Goal: Task Accomplishment & Management: Complete application form

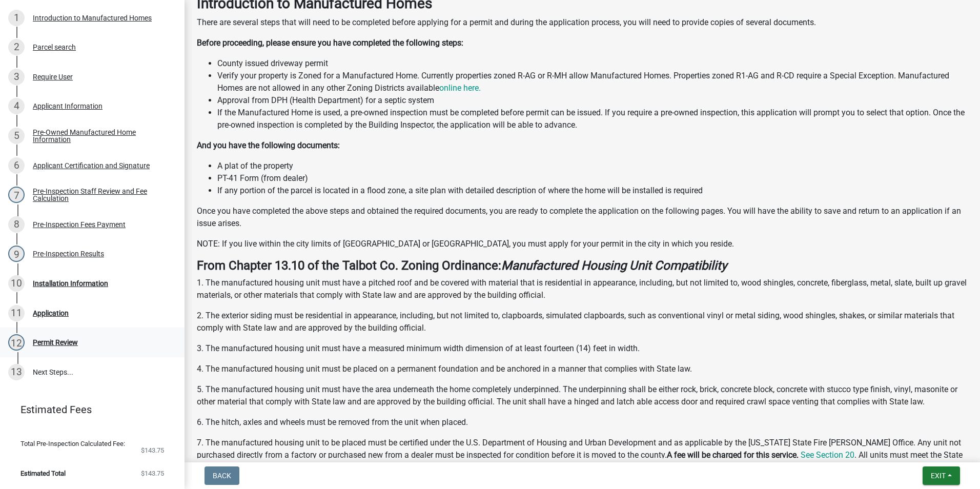
scroll to position [256, 0]
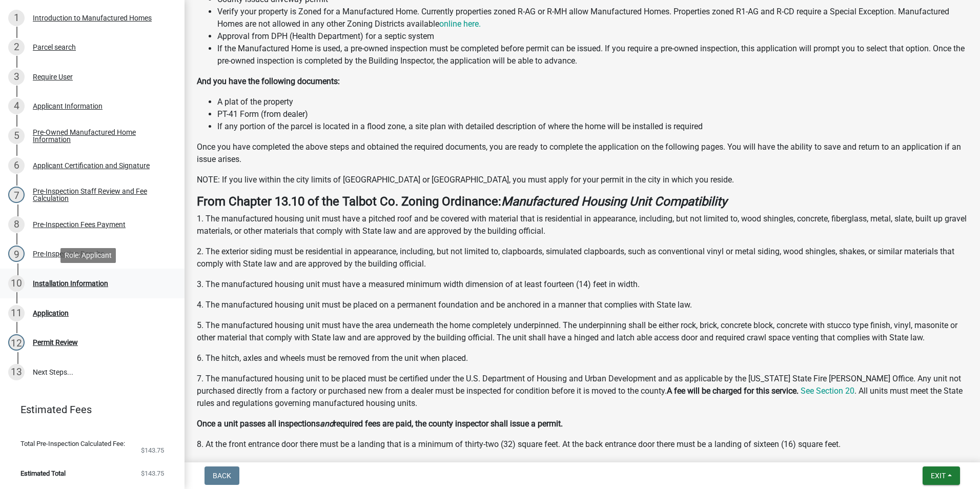
click at [136, 288] on div "10 Installation Information" at bounding box center [88, 283] width 160 height 16
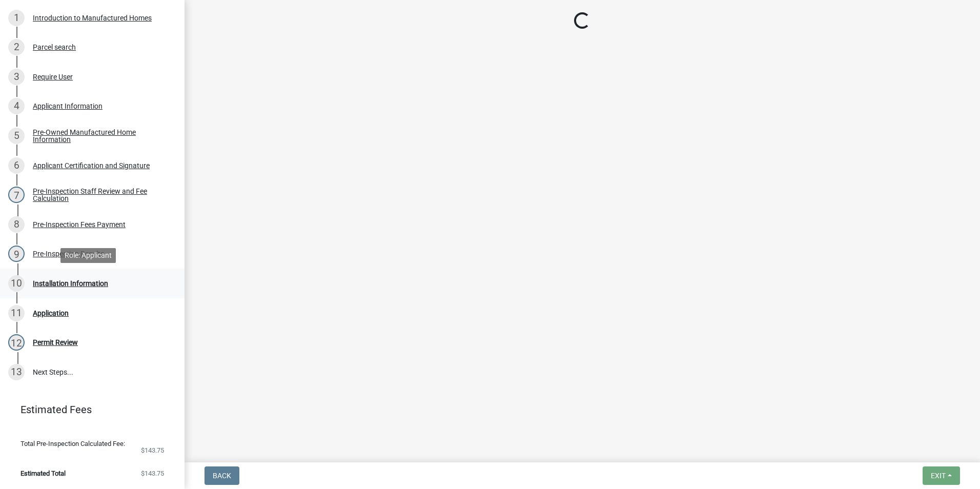
scroll to position [0, 0]
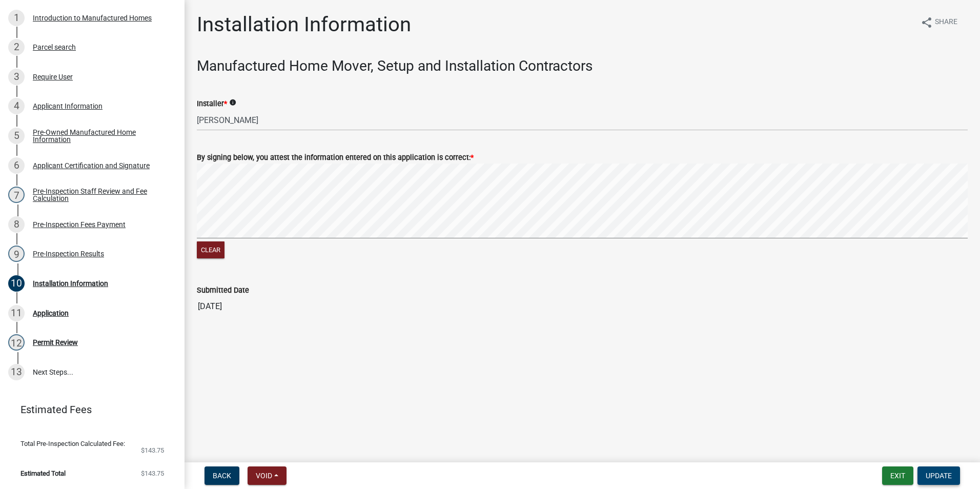
click at [933, 468] on button "Update" at bounding box center [938, 475] width 43 height 18
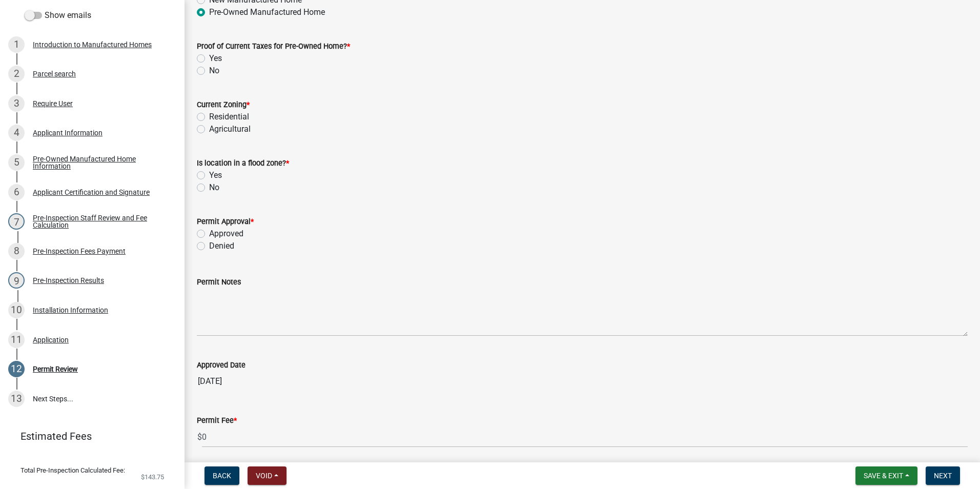
scroll to position [98, 0]
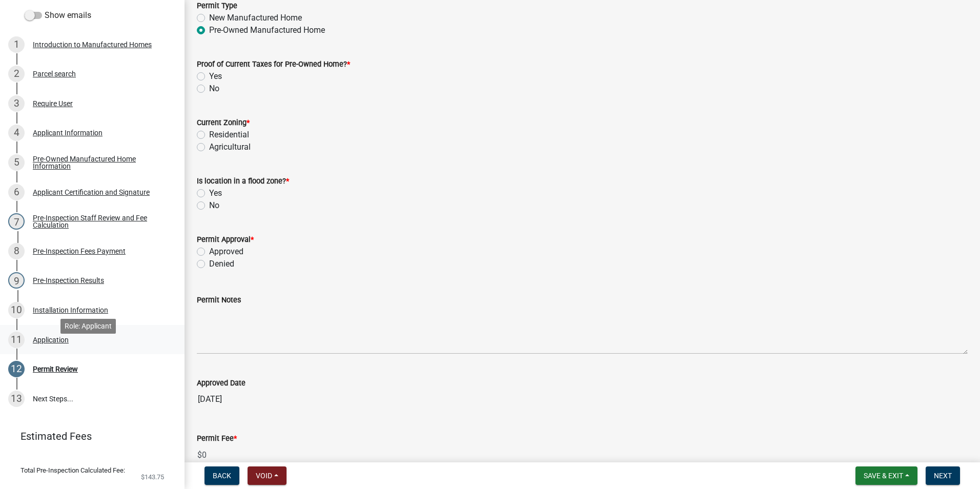
click at [91, 345] on link "11 Application" at bounding box center [92, 340] width 184 height 30
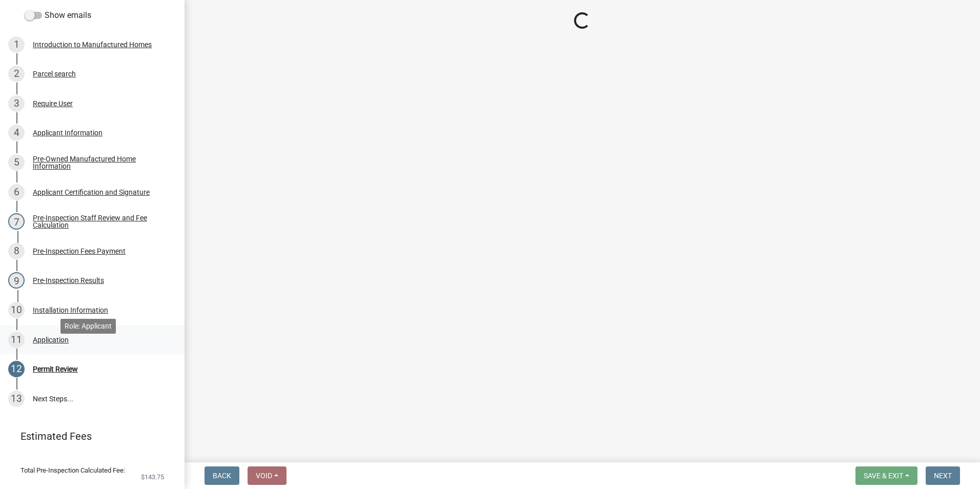
scroll to position [0, 0]
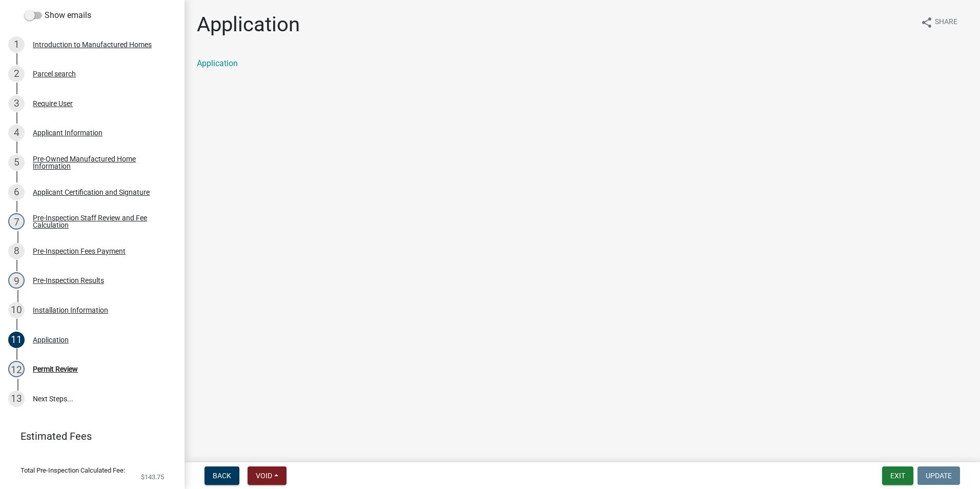
click at [212, 58] on div "Application" at bounding box center [582, 63] width 771 height 12
click at [215, 61] on link "Application" at bounding box center [217, 63] width 41 height 10
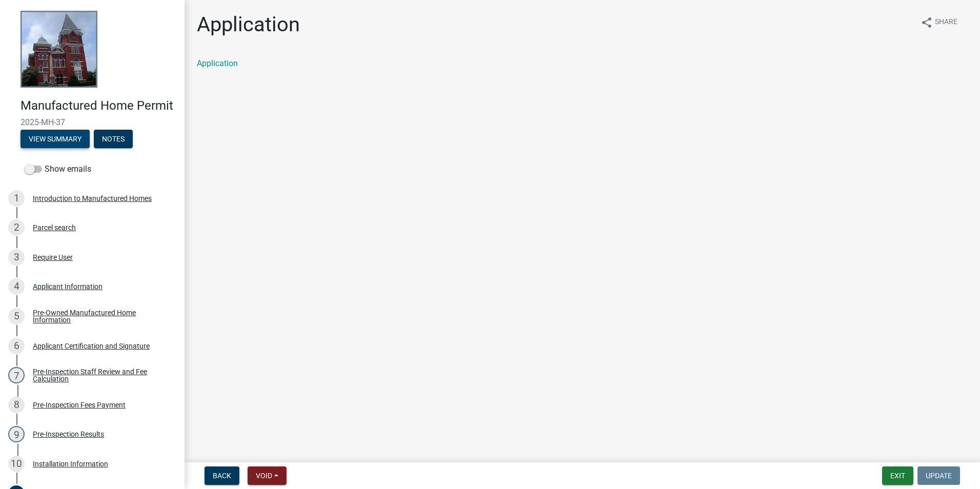
click at [78, 148] on button "View Summary" at bounding box center [54, 139] width 69 height 18
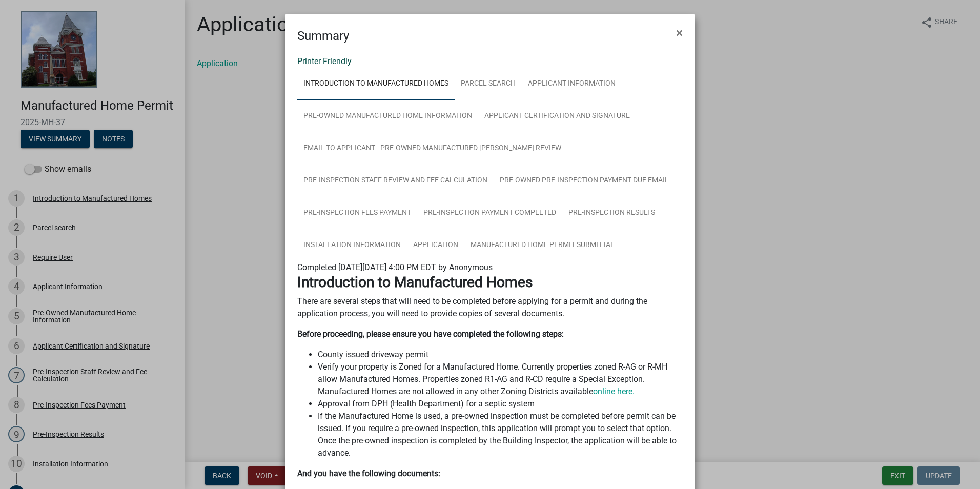
click at [324, 64] on link "Printer Friendly" at bounding box center [324, 61] width 54 height 10
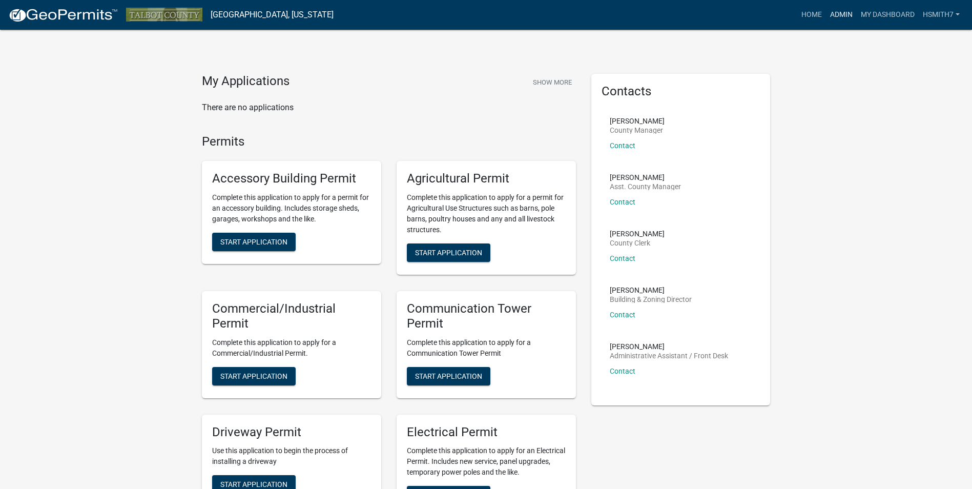
click at [831, 13] on link "Admin" at bounding box center [841, 14] width 31 height 19
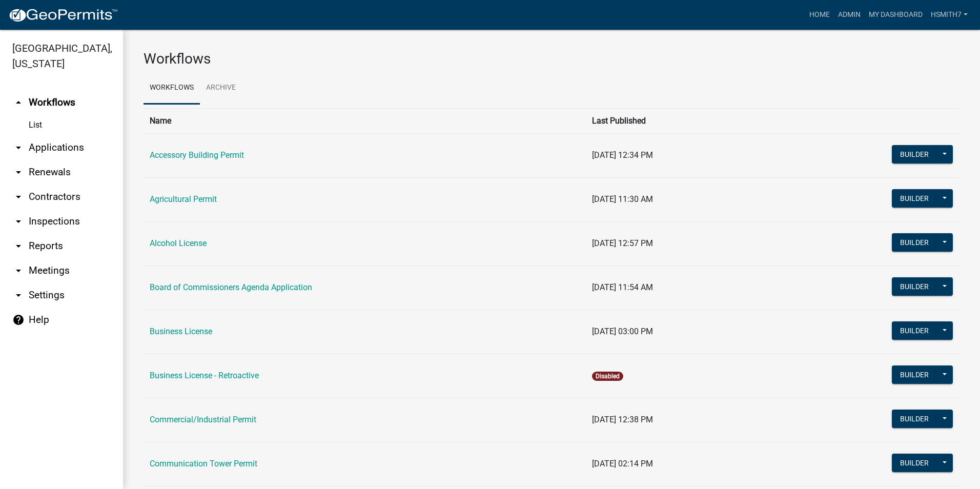
click at [50, 150] on link "arrow_drop_down Applications" at bounding box center [61, 147] width 123 height 25
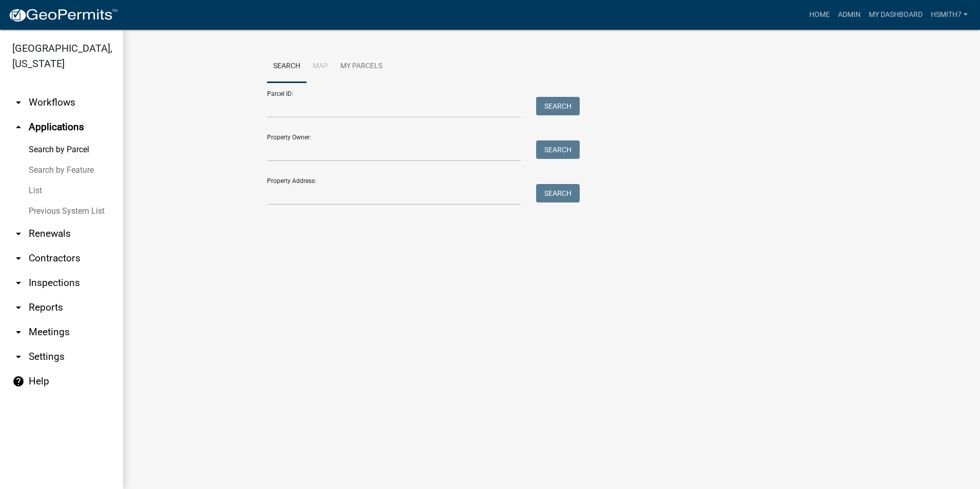
click at [38, 189] on link "List" at bounding box center [61, 190] width 123 height 20
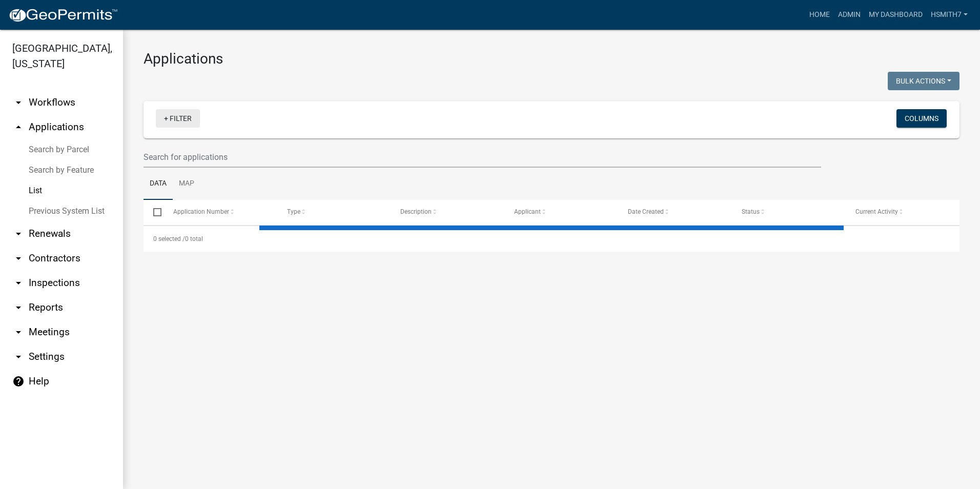
select select "3: 100"
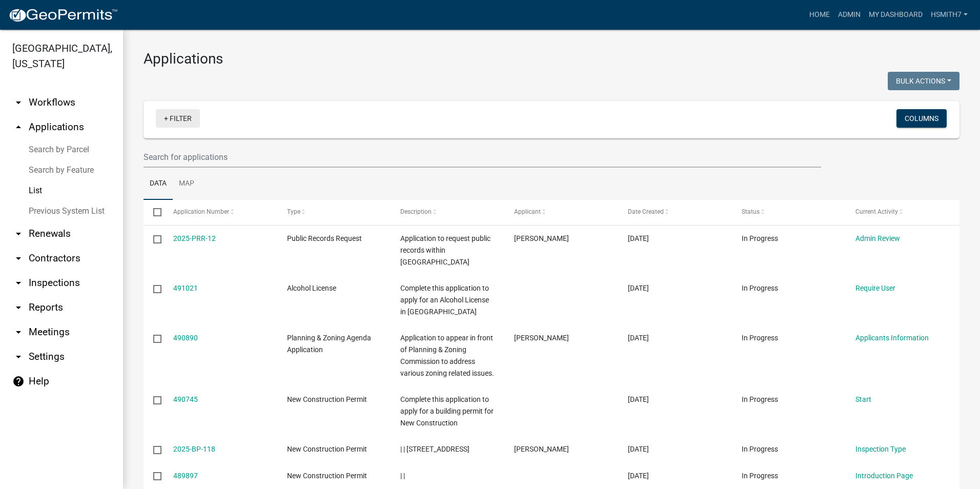
click at [185, 118] on link "+ Filter" at bounding box center [178, 118] width 44 height 18
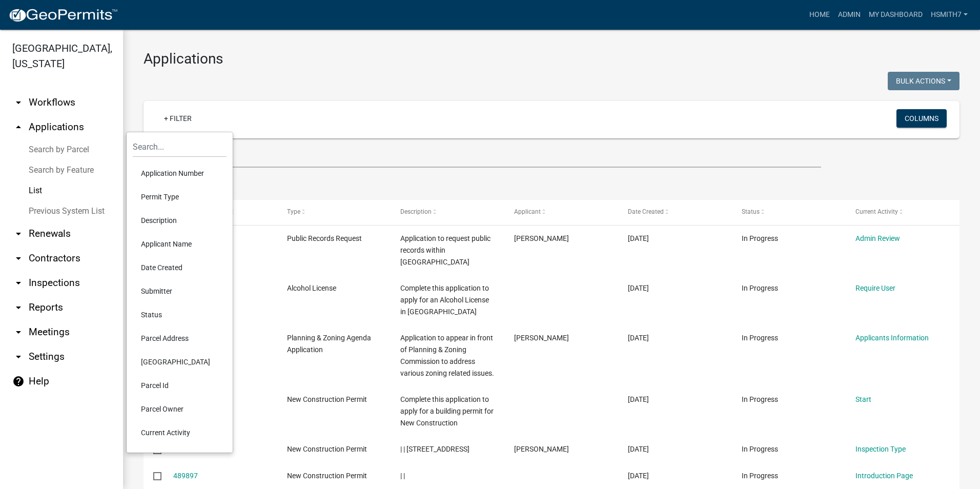
click at [181, 201] on li "Permit Type" at bounding box center [180, 197] width 94 height 24
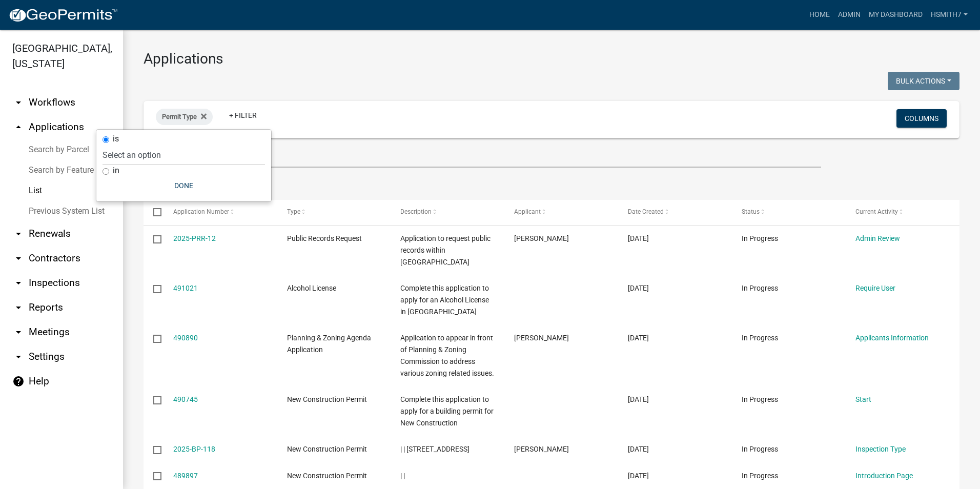
click at [111, 174] on div "in" at bounding box center [183, 170] width 162 height 11
click at [111, 170] on div "in" at bounding box center [183, 170] width 162 height 11
click at [106, 170] on input "in" at bounding box center [105, 171] width 7 height 7
radio input "true"
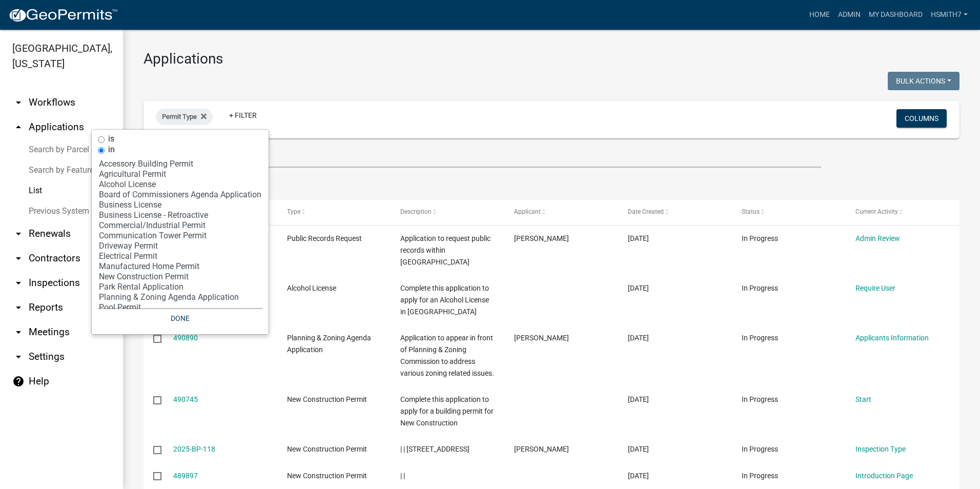
select select "11: 'dd78d371-1427-40dc-806a-1018b10d5d53'"
click at [155, 265] on option "Manufactured Home Permit" at bounding box center [180, 266] width 164 height 10
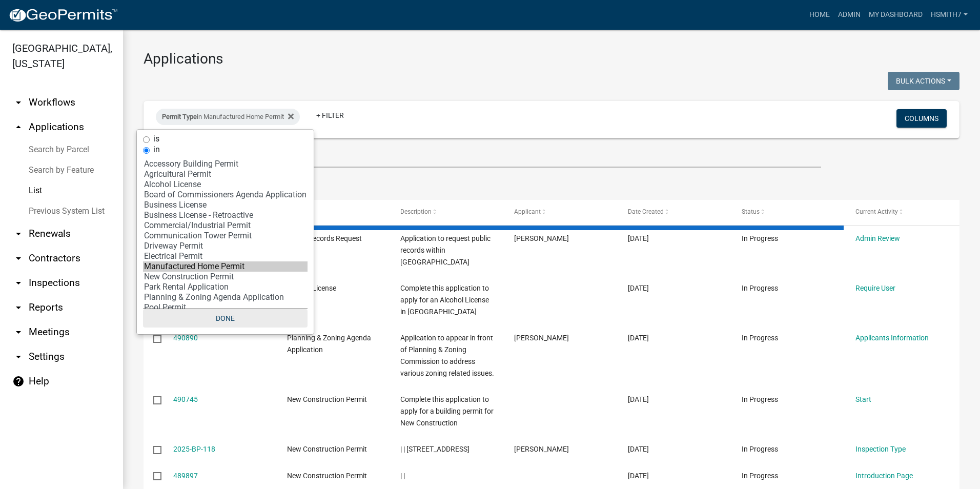
click at [212, 320] on button "Done" at bounding box center [225, 318] width 164 height 18
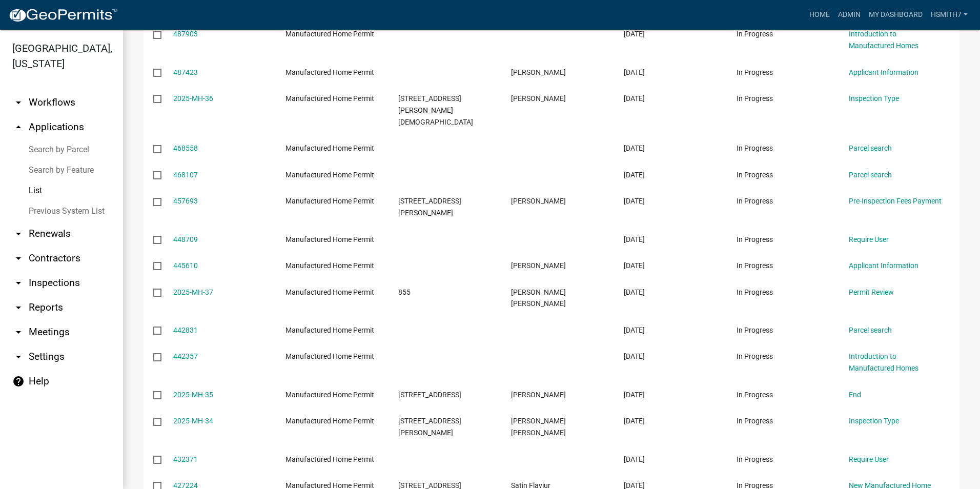
scroll to position [359, 0]
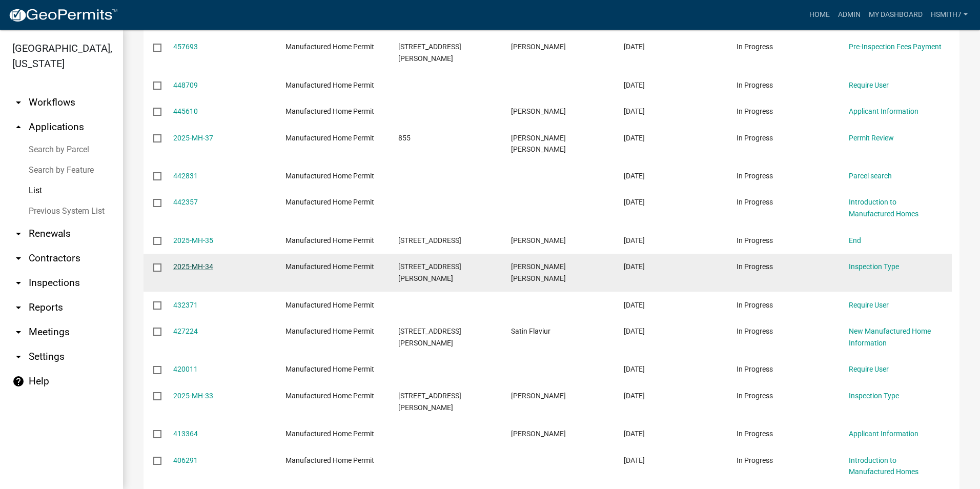
click at [200, 262] on link "2025-MH-34" at bounding box center [193, 266] width 40 height 8
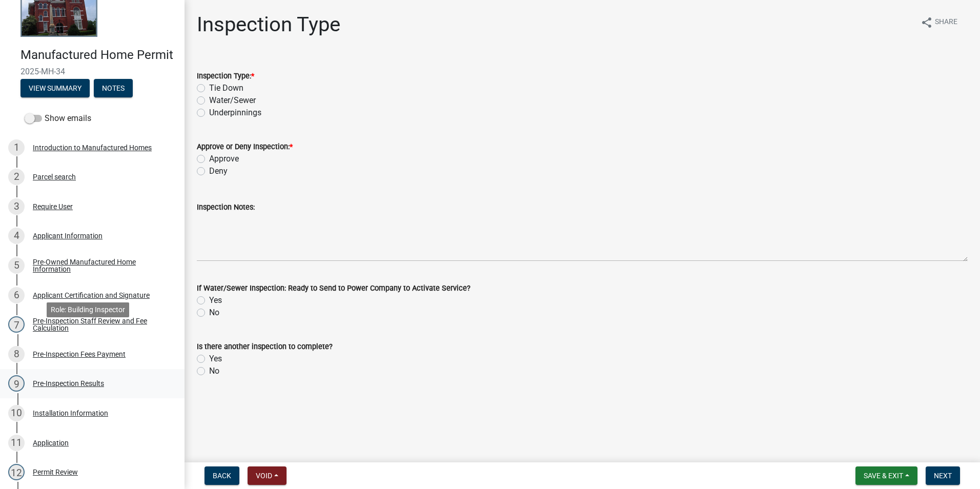
scroll to position [205, 0]
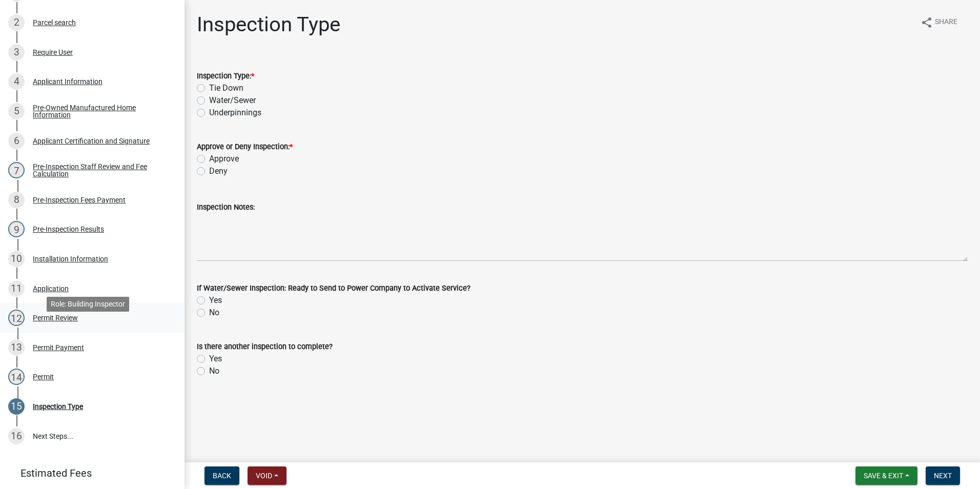
click at [93, 323] on link "12 Permit Review" at bounding box center [92, 318] width 184 height 30
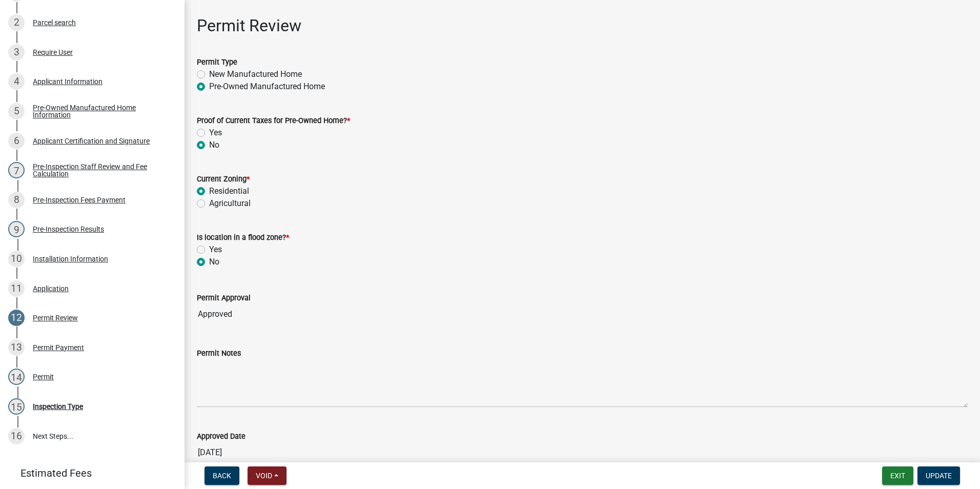
scroll to position [102, 0]
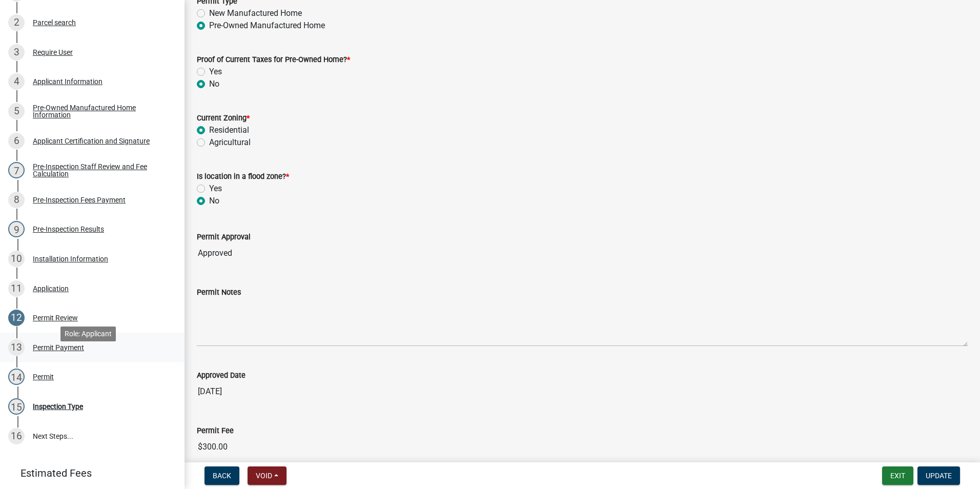
click at [118, 356] on div "13 Permit Payment" at bounding box center [88, 347] width 160 height 16
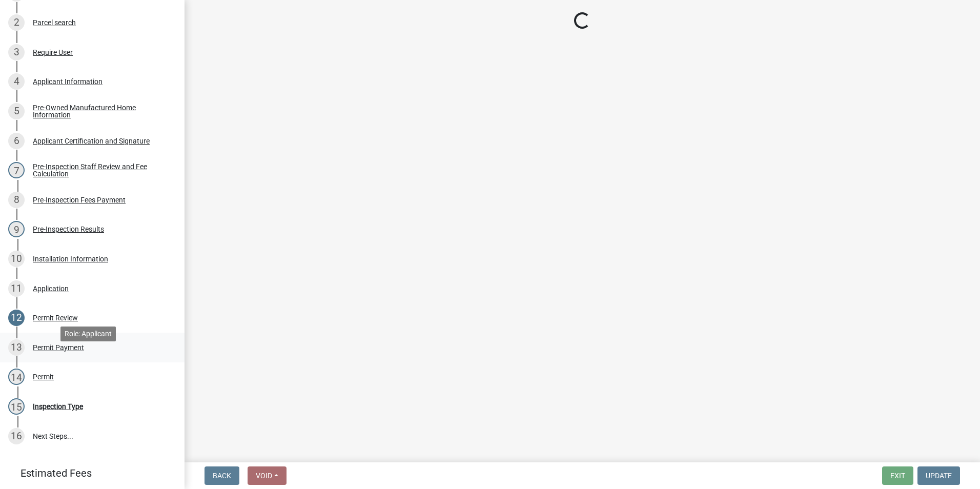
scroll to position [0, 0]
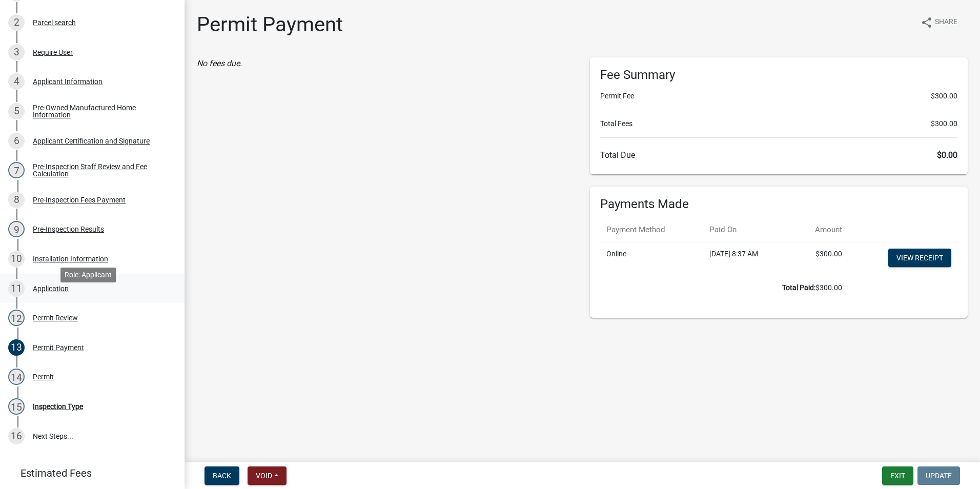
click at [116, 297] on div "11 Application" at bounding box center [88, 288] width 160 height 16
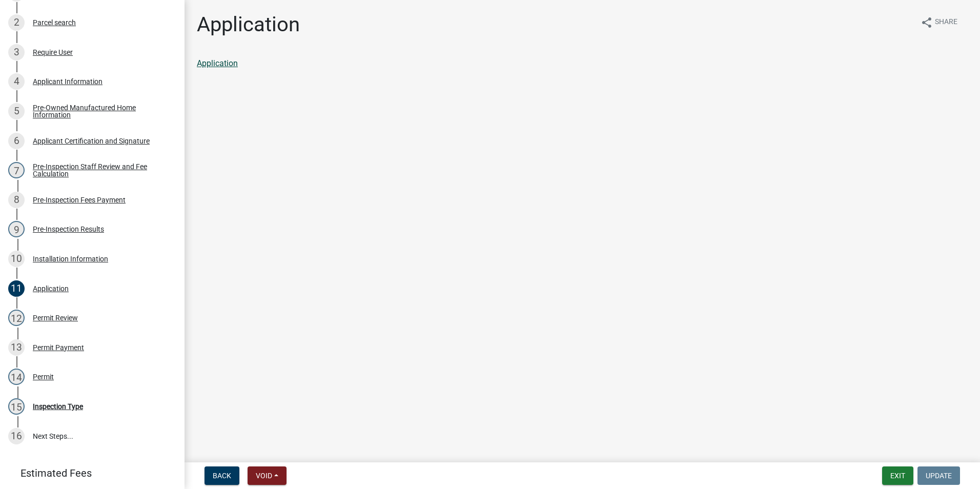
click at [223, 66] on link "Application" at bounding box center [217, 63] width 41 height 10
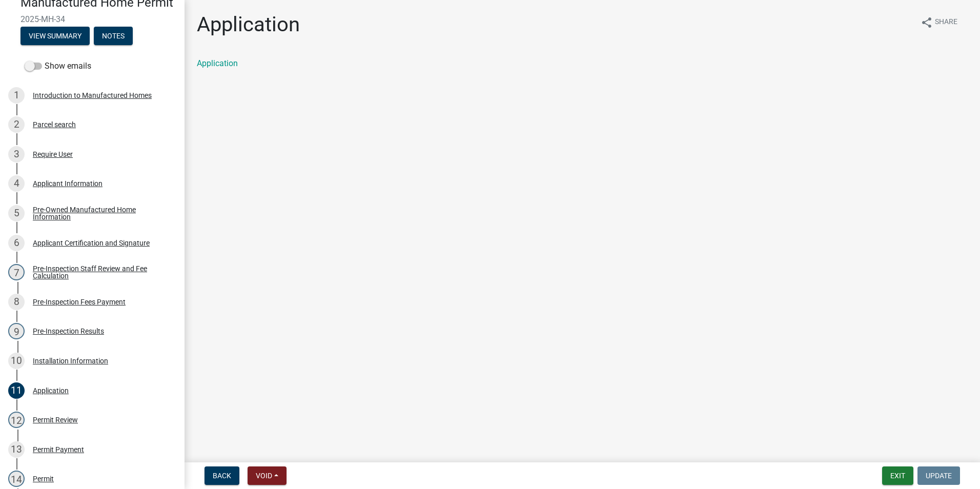
scroll to position [102, 0]
click at [231, 67] on link "Application" at bounding box center [217, 63] width 41 height 10
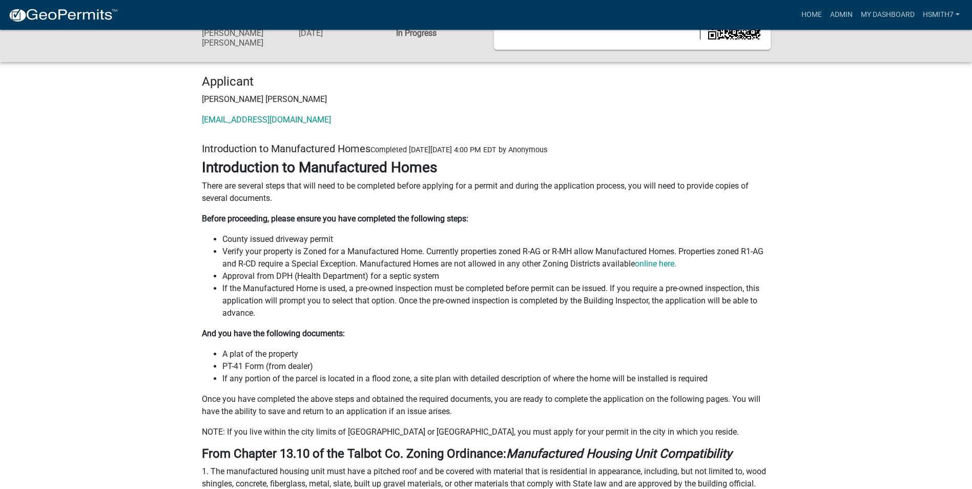
scroll to position [102, 0]
